Goal: Find contact information: Find contact information

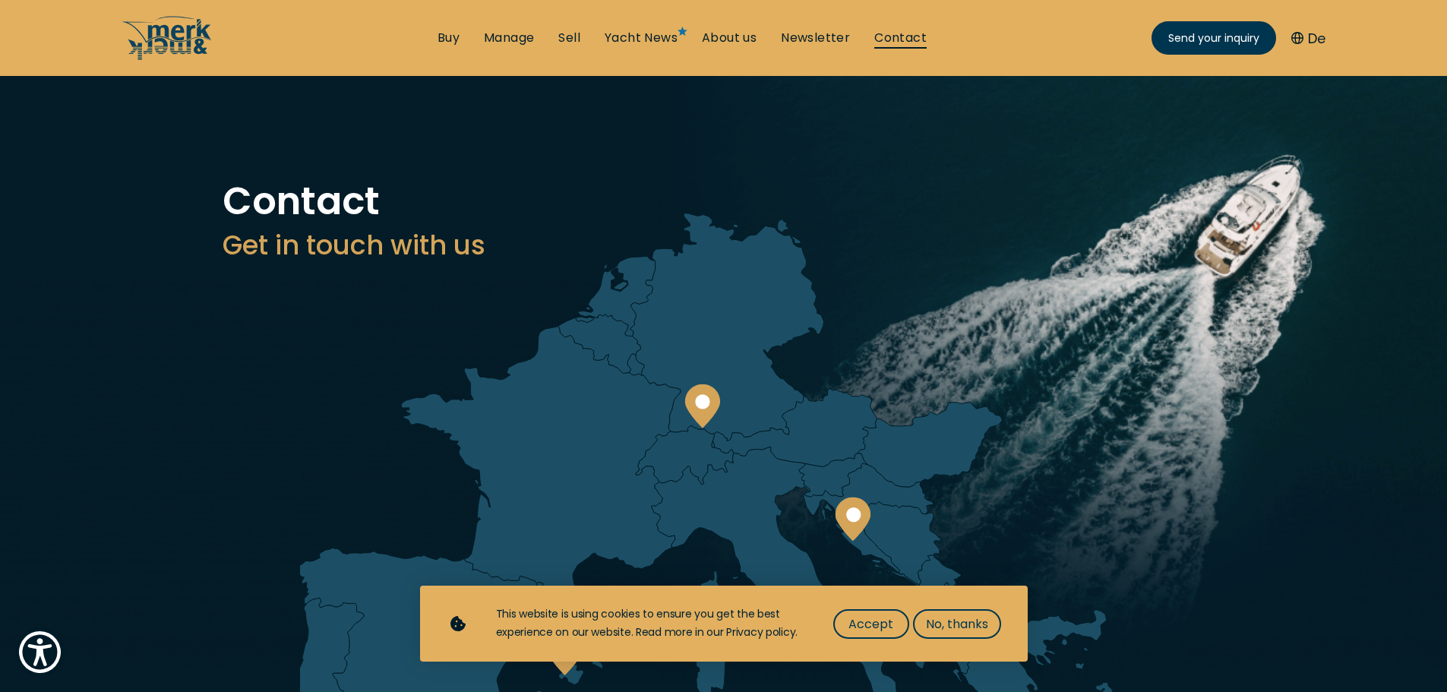
click at [887, 34] on link "Contact" at bounding box center [900, 38] width 52 height 17
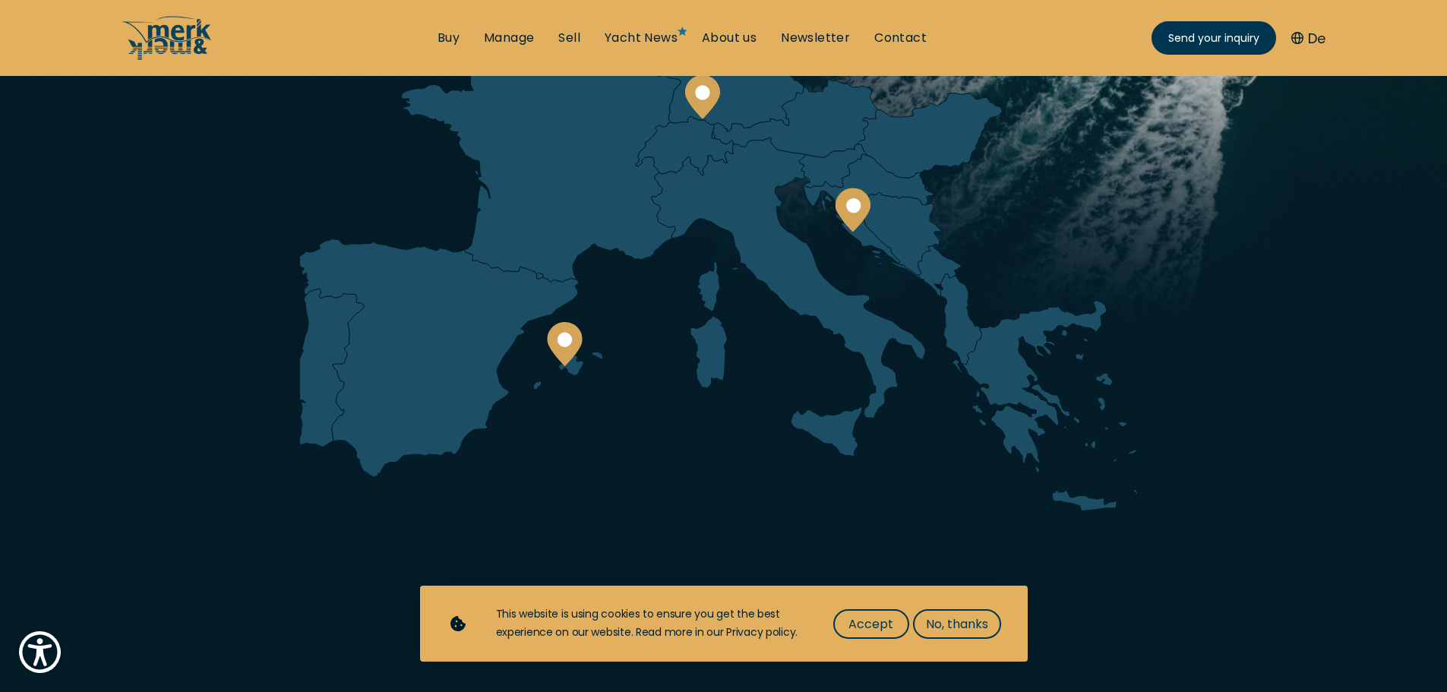
scroll to position [76, 0]
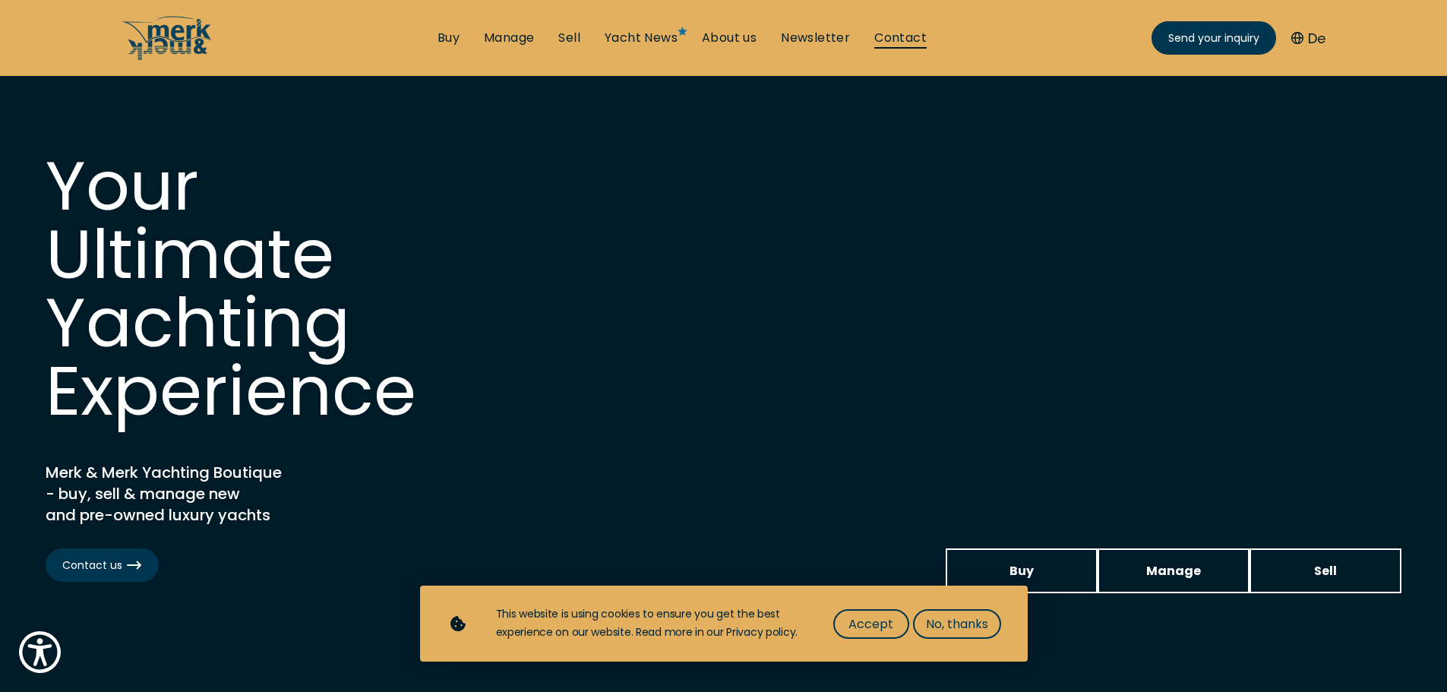
click at [901, 33] on link "Contact" at bounding box center [900, 38] width 52 height 17
